Goal: Information Seeking & Learning: Learn about a topic

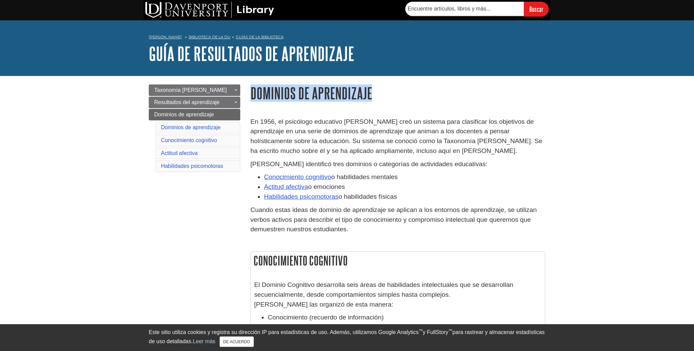
drag, startPoint x: 250, startPoint y: 92, endPoint x: 371, endPoint y: 101, distance: 121.1
click at [371, 101] on font "Dominios de aprendizaje" at bounding box center [311, 92] width 122 height 17
copy font "Dominios de aprendizaje"
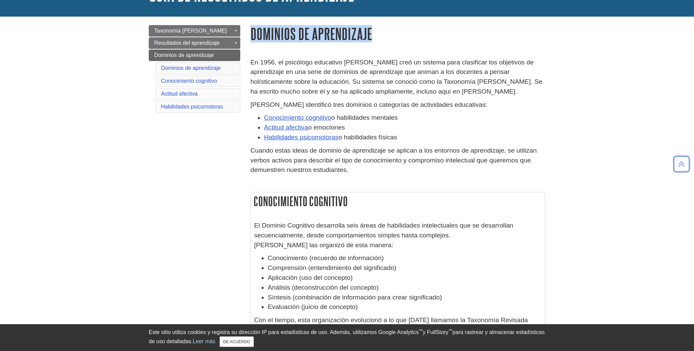
scroll to position [57, 0]
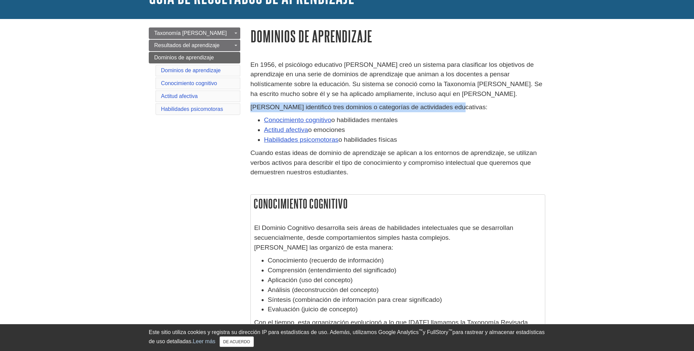
drag, startPoint x: 251, startPoint y: 107, endPoint x: 466, endPoint y: 108, distance: 214.9
click at [466, 108] on p "[PERSON_NAME] identificó tres dominios o categorías de actividades educativas:" at bounding box center [397, 107] width 295 height 10
click at [282, 107] on font "[PERSON_NAME] identificó tres dominios o categorías de actividades educativas:" at bounding box center [368, 106] width 237 height 7
drag, startPoint x: 251, startPoint y: 107, endPoint x: 454, endPoint y: 109, distance: 203.0
click at [454, 109] on p "[PERSON_NAME] identificó tres dominios o categorías de actividades educativas:" at bounding box center [397, 107] width 295 height 10
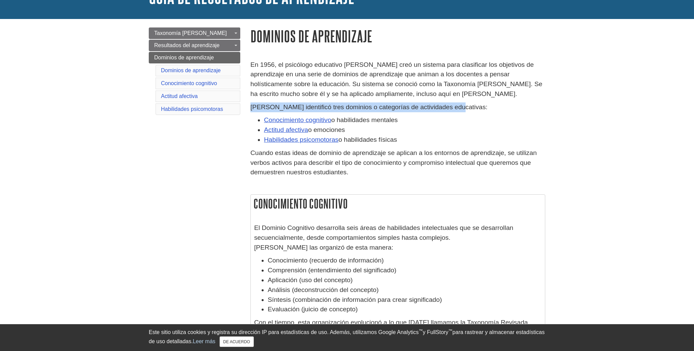
copy font "[PERSON_NAME] identificó tres dominios o categorías de actividades educativas:"
click at [409, 164] on font "Cuando estas ideas de dominio de aprendizaje se aplican a los entornos de apren…" at bounding box center [393, 162] width 286 height 27
drag, startPoint x: 263, startPoint y: 119, endPoint x: 424, endPoint y: 141, distance: 162.5
click at [424, 141] on ul "Conocimiento cognitivo o habilidades mentales Actitud afectiva o emociones Habi…" at bounding box center [397, 129] width 295 height 29
copy ul "Conocimiento cognitivo o habilidades mentales Actitud afectiva o emociones Habi…"
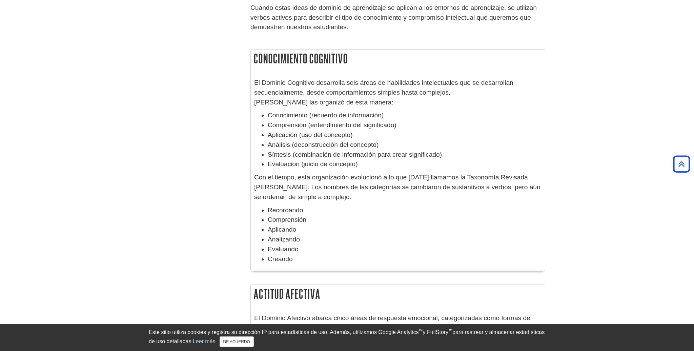
scroll to position [203, 0]
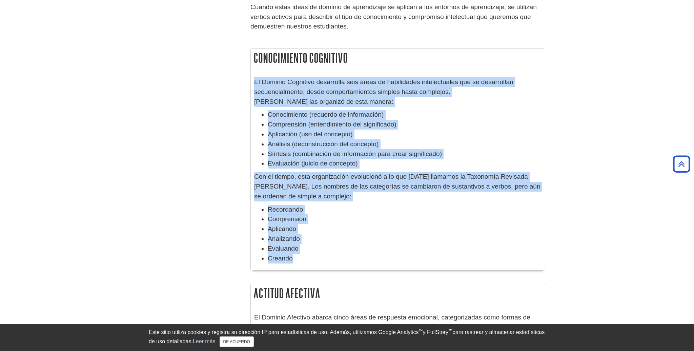
drag, startPoint x: 256, startPoint y: 81, endPoint x: 295, endPoint y: 253, distance: 176.0
click at [294, 259] on div "El Dominio Cognitivo desarrolla seis áreas de habilidades intelectuales que se …" at bounding box center [397, 171] width 287 height 189
copy div "El Dominio Cognitivo desarrolla seis áreas de habilidades intelectuales que se …"
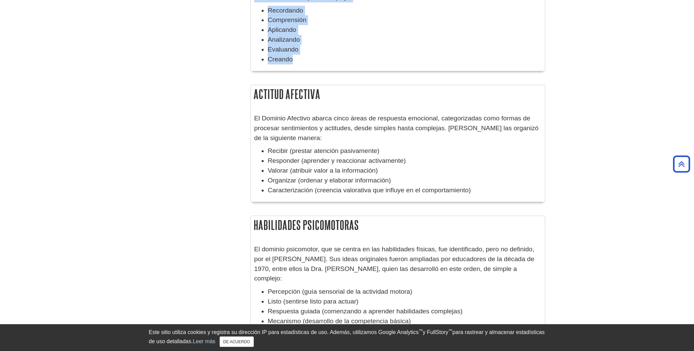
scroll to position [402, 0]
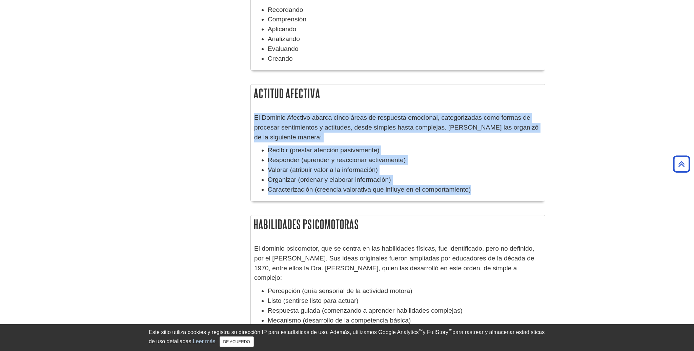
drag, startPoint x: 254, startPoint y: 118, endPoint x: 485, endPoint y: 195, distance: 243.4
click at [485, 195] on div "El Dominio Afectivo abarca cinco áreas de respuesta emocional, categorizadas co…" at bounding box center [397, 155] width 287 height 85
drag, startPoint x: 255, startPoint y: 96, endPoint x: 324, endPoint y: 96, distance: 69.8
click at [324, 96] on h2 "Actitud afectiva" at bounding box center [398, 93] width 294 height 18
copy font "Actitud afectiva"
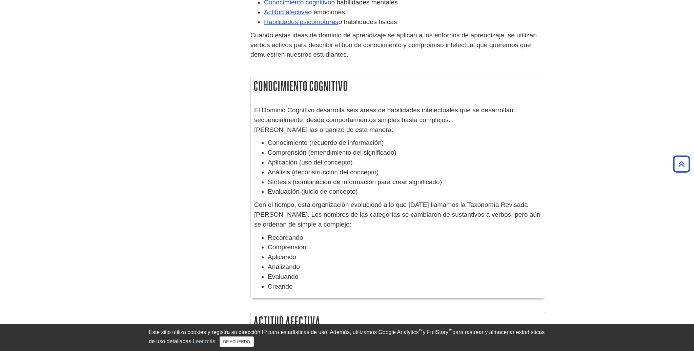
scroll to position [175, 0]
drag, startPoint x: 254, startPoint y: 87, endPoint x: 354, endPoint y: 89, distance: 100.3
click at [354, 89] on h2 "Conocimiento cognitivo" at bounding box center [398, 86] width 294 height 18
copy font "Conocimiento cognitivo"
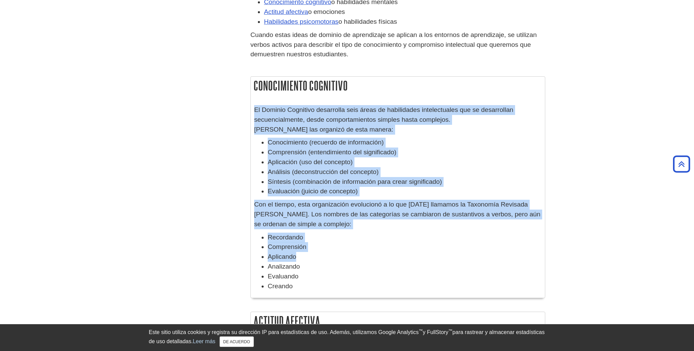
drag, startPoint x: 255, startPoint y: 108, endPoint x: 299, endPoint y: 257, distance: 155.4
click at [299, 257] on div "El Dominio Cognitivo desarrolla seis áreas de habilidades intelectuales que se …" at bounding box center [397, 199] width 287 height 189
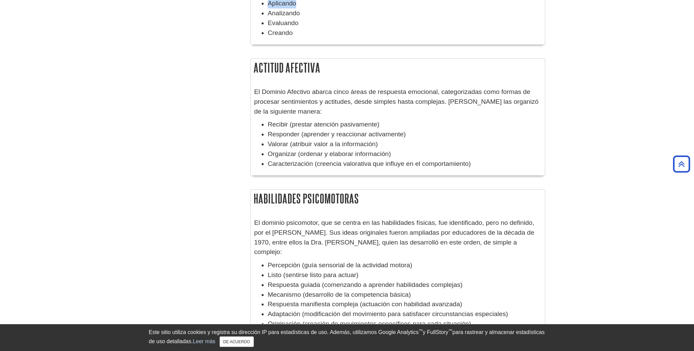
scroll to position [429, 0]
drag, startPoint x: 255, startPoint y: 69, endPoint x: 473, endPoint y: 161, distance: 237.2
click at [473, 161] on div "Actitud afectiva El Dominio Afectivo abarca cinco áreas de respuesta emocional,…" at bounding box center [397, 115] width 295 height 117
copy div "Actitud afectiva El Dominio Afectivo abarca cinco áreas de respuesta emocional,…"
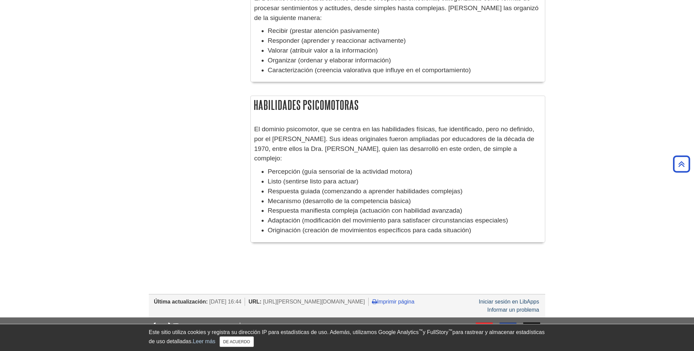
scroll to position [521, 0]
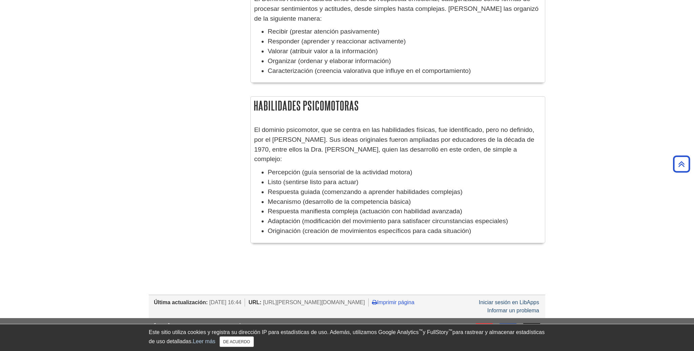
drag, startPoint x: 255, startPoint y: 105, endPoint x: 359, endPoint y: 111, distance: 104.9
click at [359, 111] on h2 "Habilidades psicomotoras" at bounding box center [398, 106] width 294 height 18
copy font "Habilidades psicomotoras"
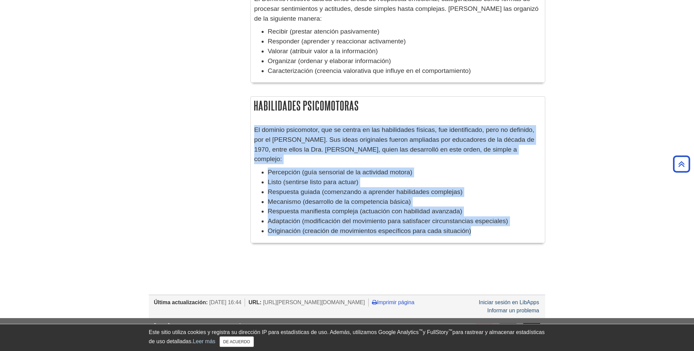
drag, startPoint x: 254, startPoint y: 128, endPoint x: 495, endPoint y: 225, distance: 260.1
click at [495, 225] on div "El dominio psicomotor, que se centra en las habilidades físicas, fue identifica…" at bounding box center [397, 182] width 287 height 114
copy div "El dominio psicomotor, que se centra en las habilidades físicas, fue identifica…"
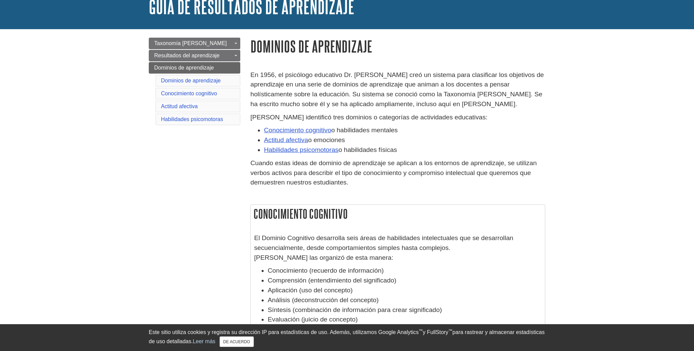
scroll to position [48, 0]
